Goal: Find specific page/section

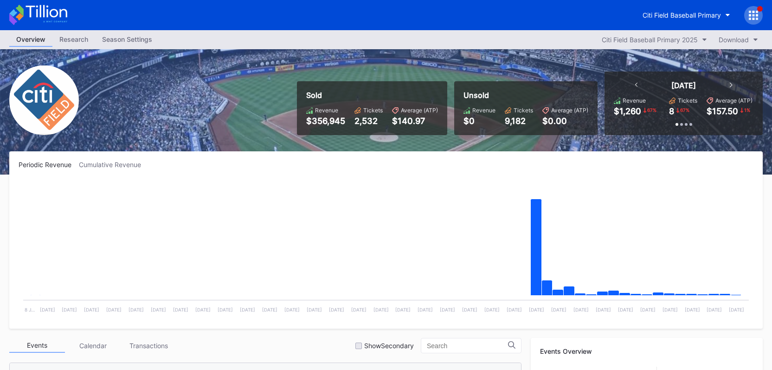
click at [623, 28] on div "Citi Field Baseball Primary" at bounding box center [386, 15] width 772 height 30
click at [623, 36] on div "Citi Field Baseball Primary 2025" at bounding box center [650, 40] width 96 height 8
click at [667, 17] on div "Citi Field Baseball Primary" at bounding box center [681, 15] width 78 height 8
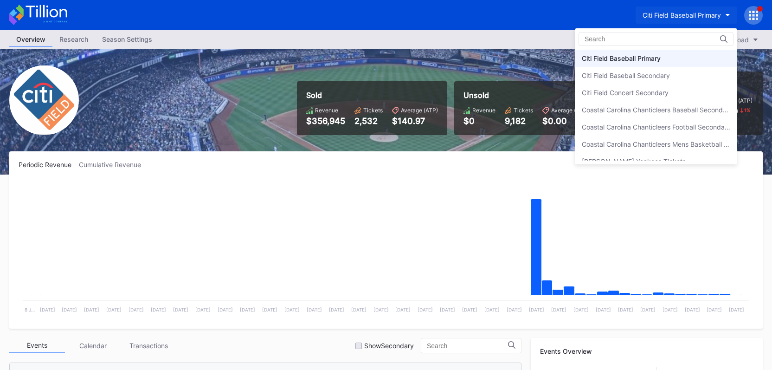
type input "i"
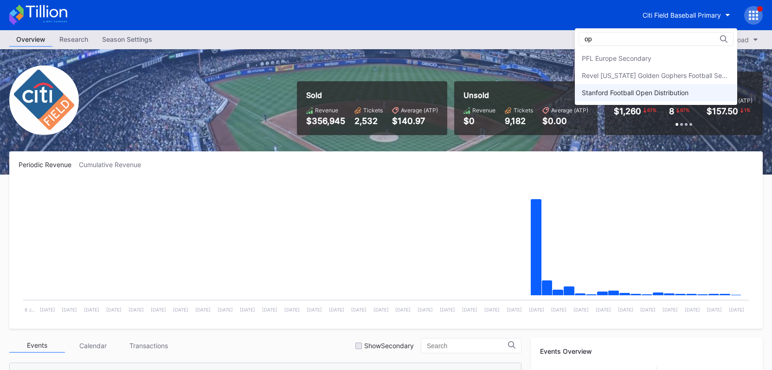
type input "op"
click at [638, 96] on div "Stanford Football Open Distribution" at bounding box center [635, 93] width 107 height 8
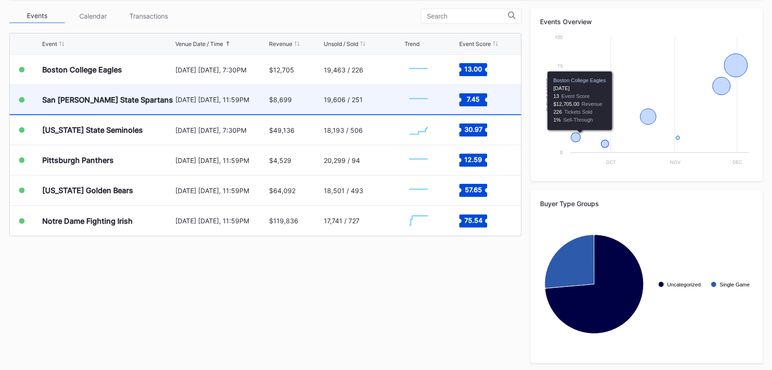
scroll to position [328, 0]
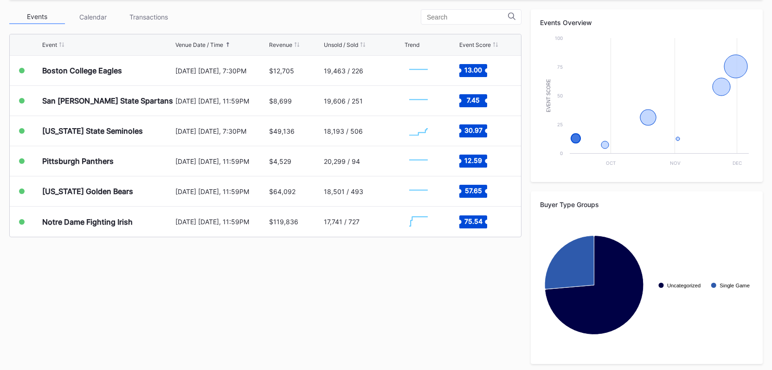
click at [169, 20] on div "Transactions" at bounding box center [149, 17] width 56 height 14
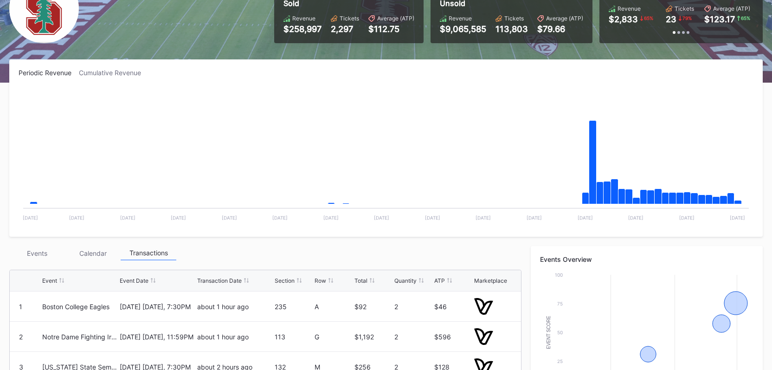
scroll to position [0, 0]
